Goal: Communication & Community: Answer question/provide support

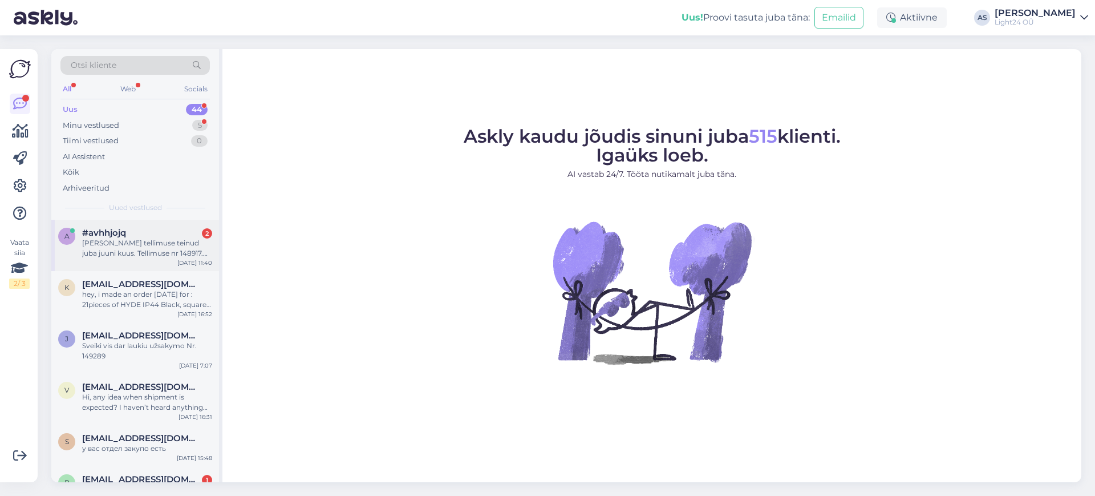
click at [141, 248] on div "[PERSON_NAME] tellimuse teinud juba juuni kuus. Tellimuse nr 148917. Lubati et …" at bounding box center [147, 248] width 130 height 21
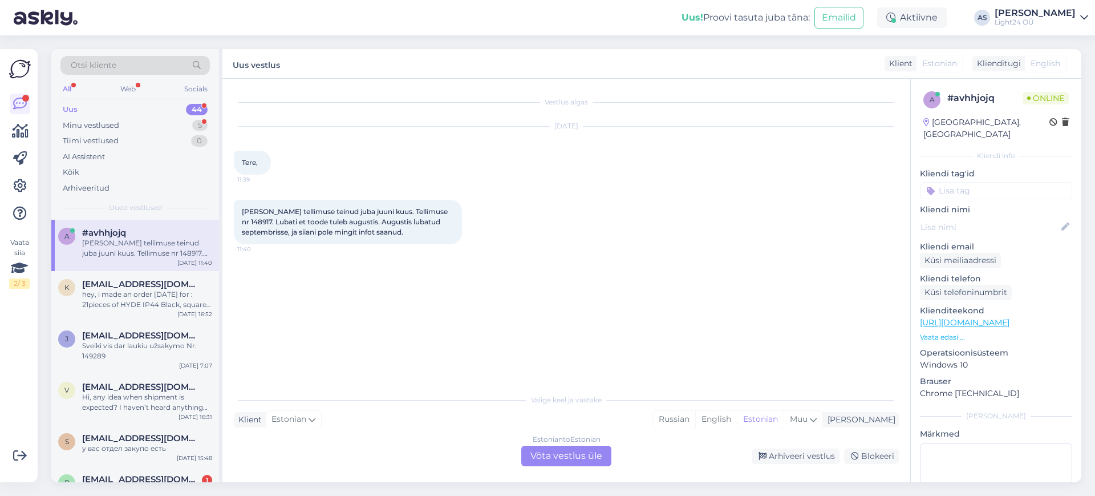
click at [568, 454] on div "Estonian to Estonian Võta vestlus üle" at bounding box center [566, 456] width 90 height 21
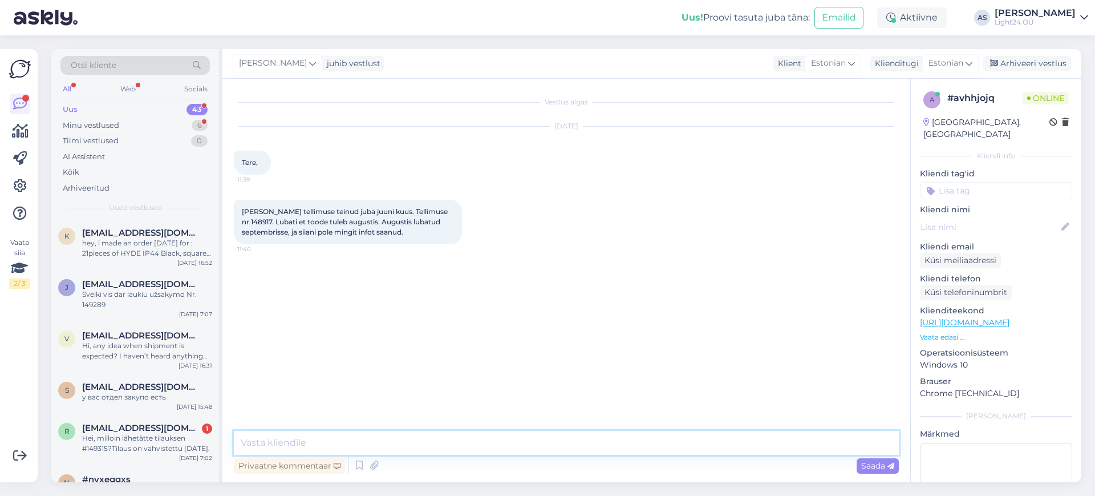
click at [394, 446] on textarea at bounding box center [566, 443] width 665 height 24
type textarea "Tere, kohe uurin"
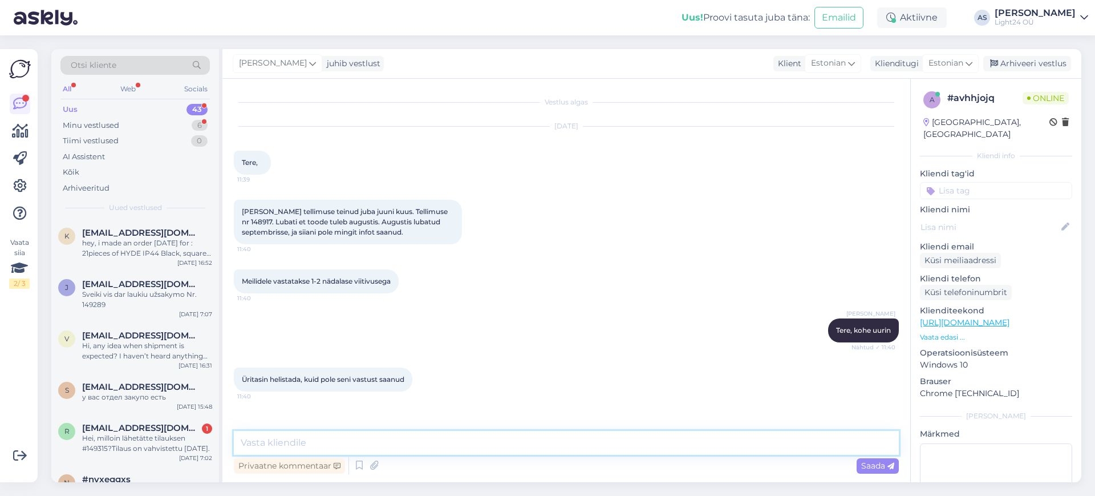
click at [347, 439] on textarea at bounding box center [566, 443] width 665 height 24
type textarea "tellitud tooted on ootamas meie esinduses [GEOGRAPHIC_DATA] mnt 146 juba [PERSO…"
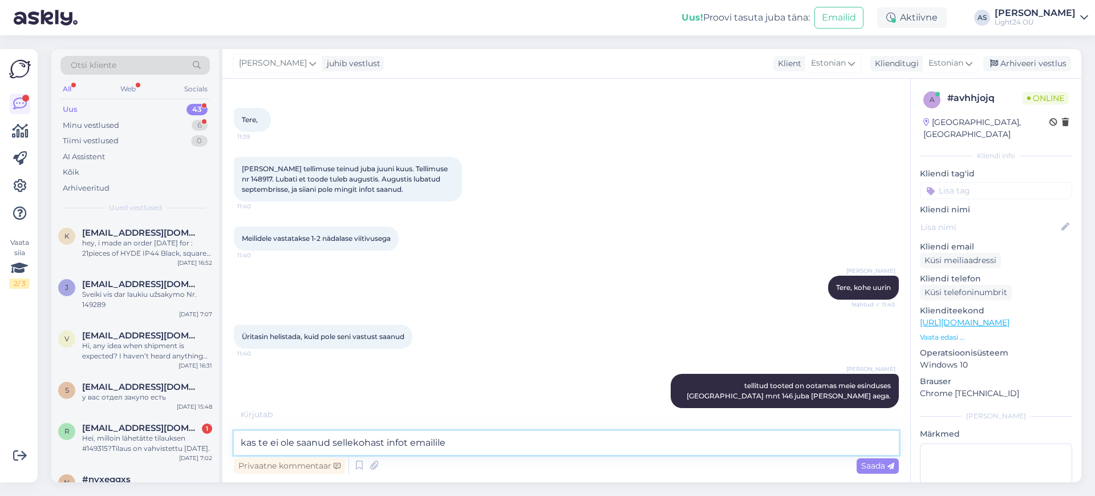
type textarea "kas te ei ole saanud sellekohast infot emailile?"
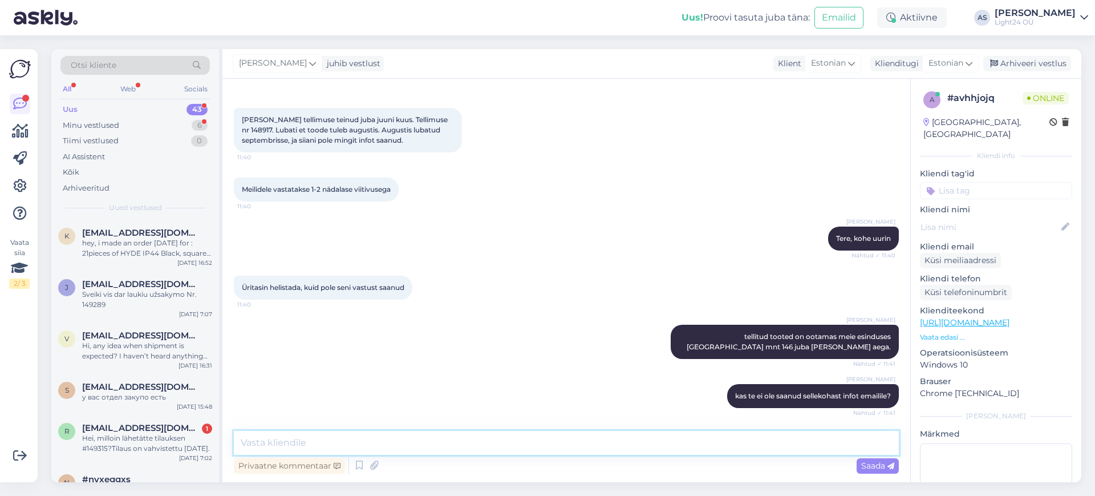
scroll to position [141, 0]
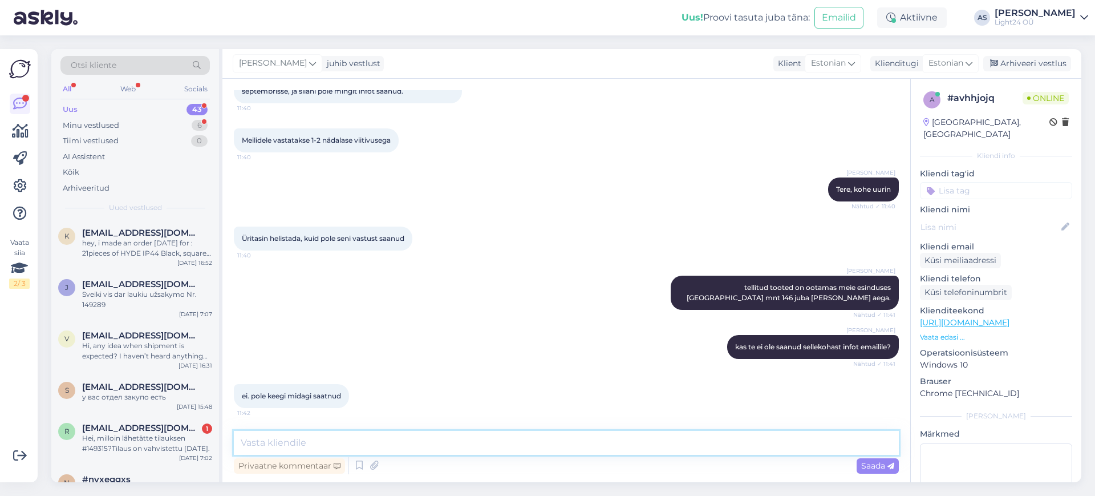
click at [434, 443] on textarea at bounding box center [566, 443] width 665 height 24
type textarea "t"
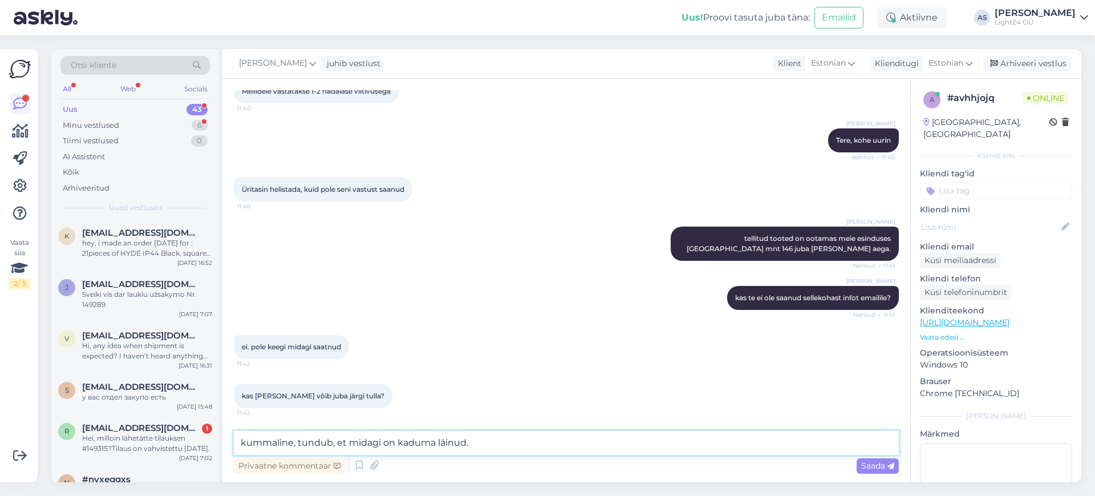
type textarea "kummaline, tundub, et midagi on kaduma läinud."
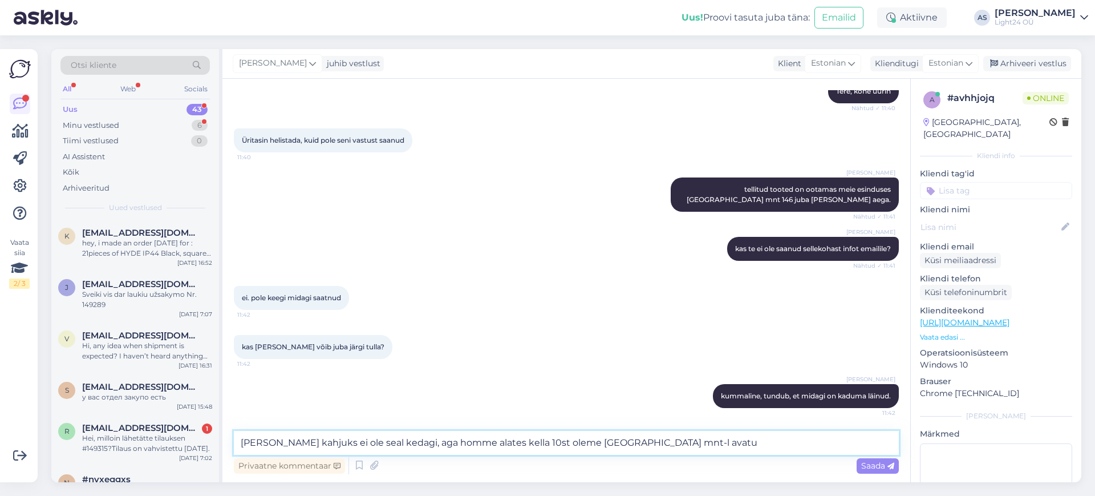
type textarea "[PERSON_NAME] kahjuks ei ole seal kedagi, aga homme alates kella 10st oleme [GE…"
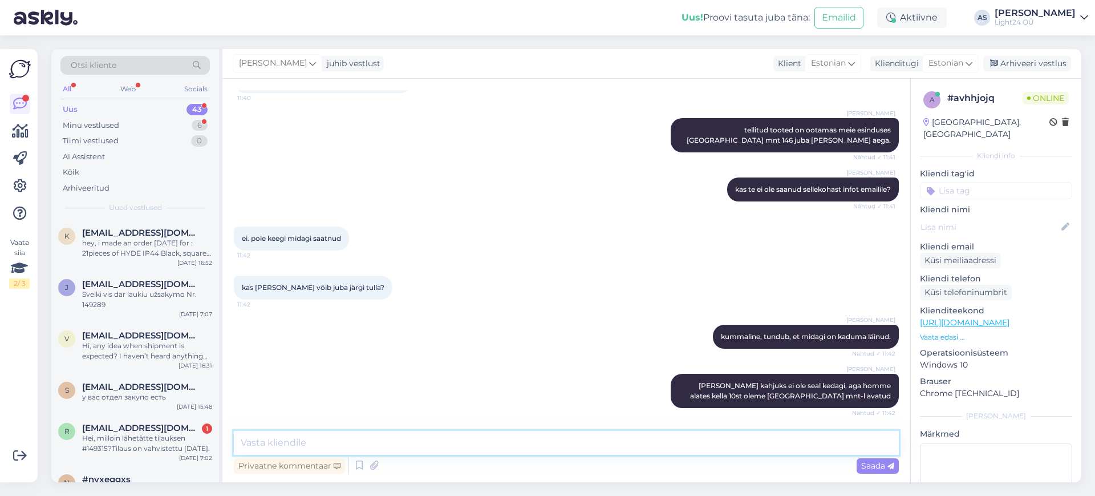
click at [399, 439] on textarea at bounding box center [566, 443] width 665 height 24
click at [330, 440] on textarea at bounding box center [566, 443] width 665 height 24
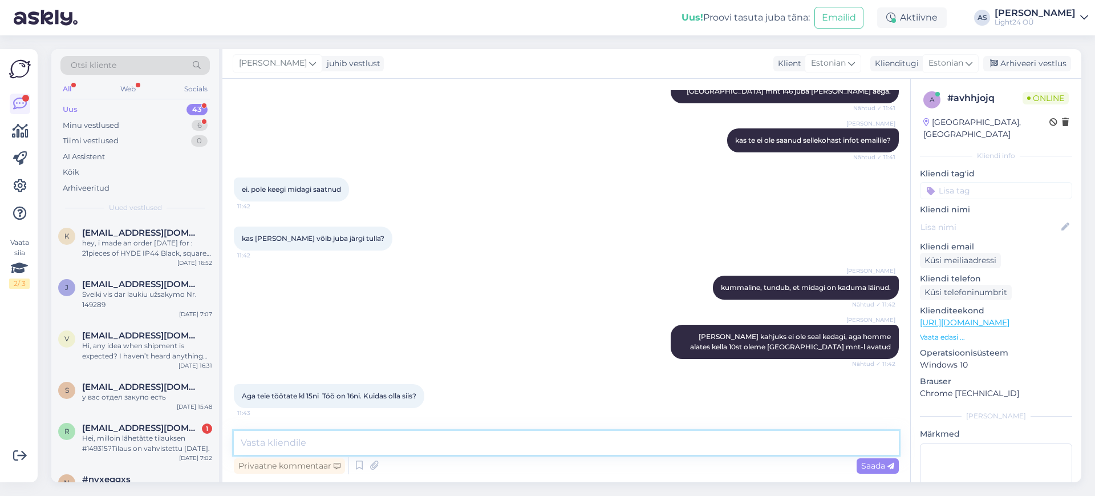
click at [330, 440] on textarea at bounding box center [566, 443] width 665 height 24
click at [339, 449] on textarea at bounding box center [566, 443] width 665 height 24
click at [331, 447] on textarea at bounding box center [566, 443] width 665 height 24
type textarea "Ehk on võimalik need teile [PERSON_NAME]?"
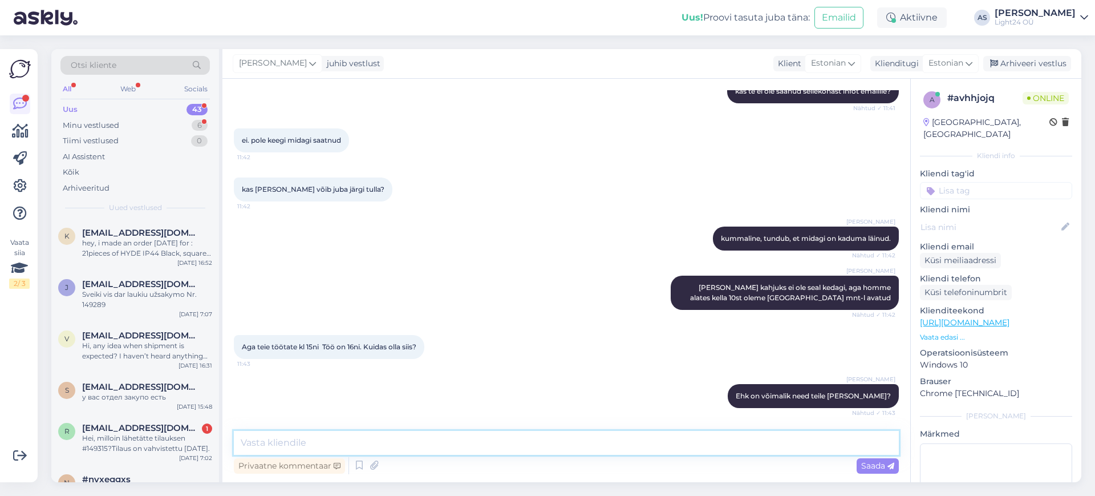
scroll to position [446, 0]
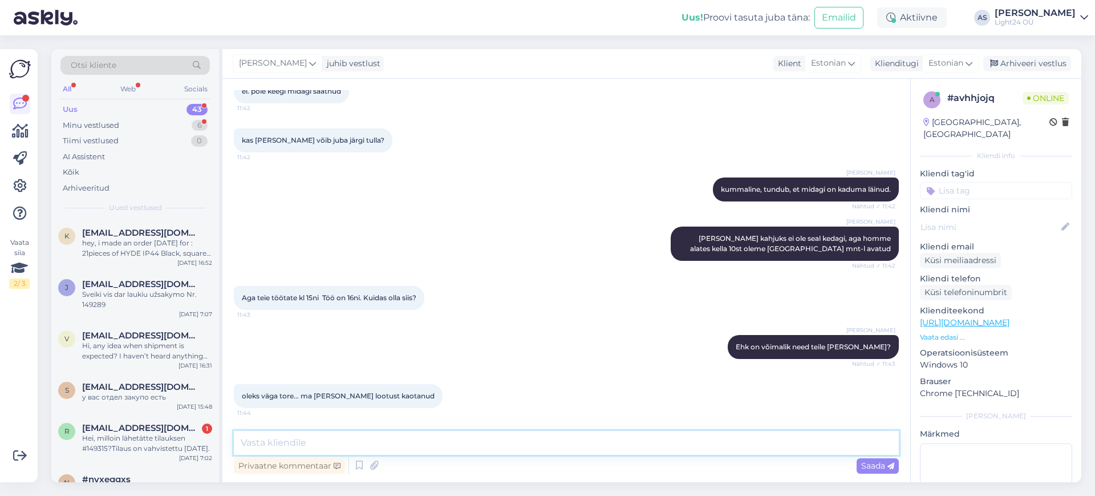
click at [432, 442] on textarea at bounding box center [566, 443] width 665 height 24
type textarea "andke, palun, aadress. Homme [PERSON_NAME] 15 oleks võimalik need teile [PERSON…"
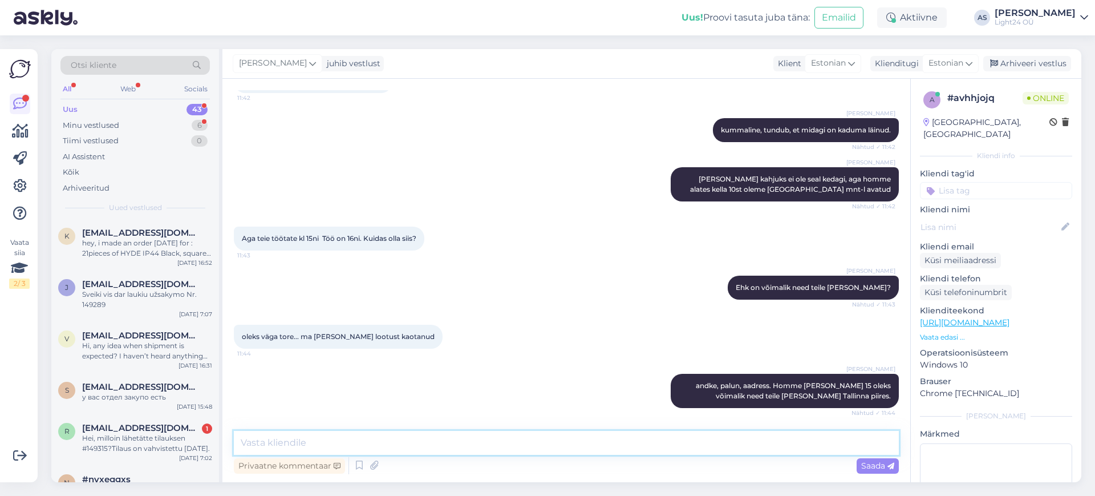
scroll to position [554, 0]
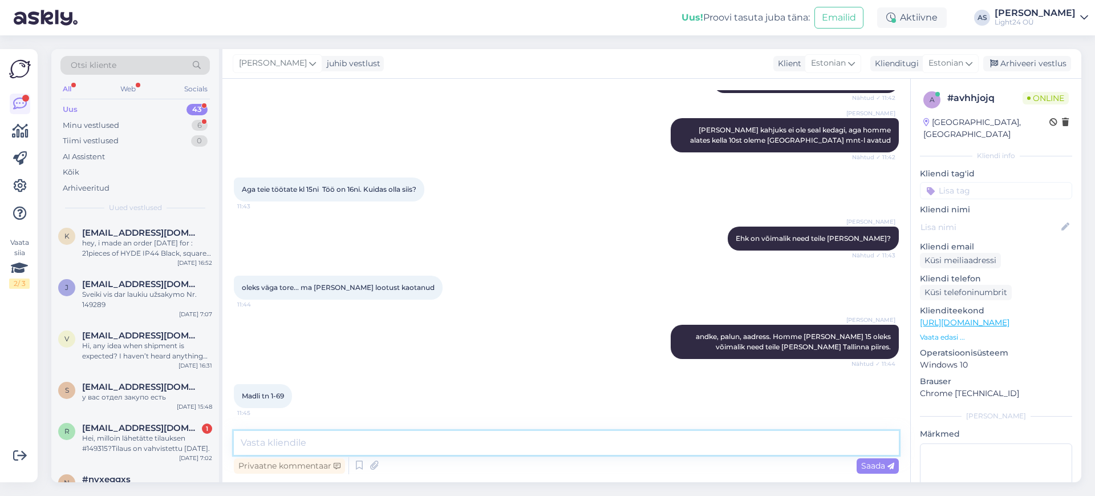
click at [332, 443] on textarea at bounding box center [566, 443] width 665 height 24
type textarea "oleme kokku leppinud. Kella 3 paiku homme toome valgustid teile ära. kas telefo…"
